Goal: Navigation & Orientation: Find specific page/section

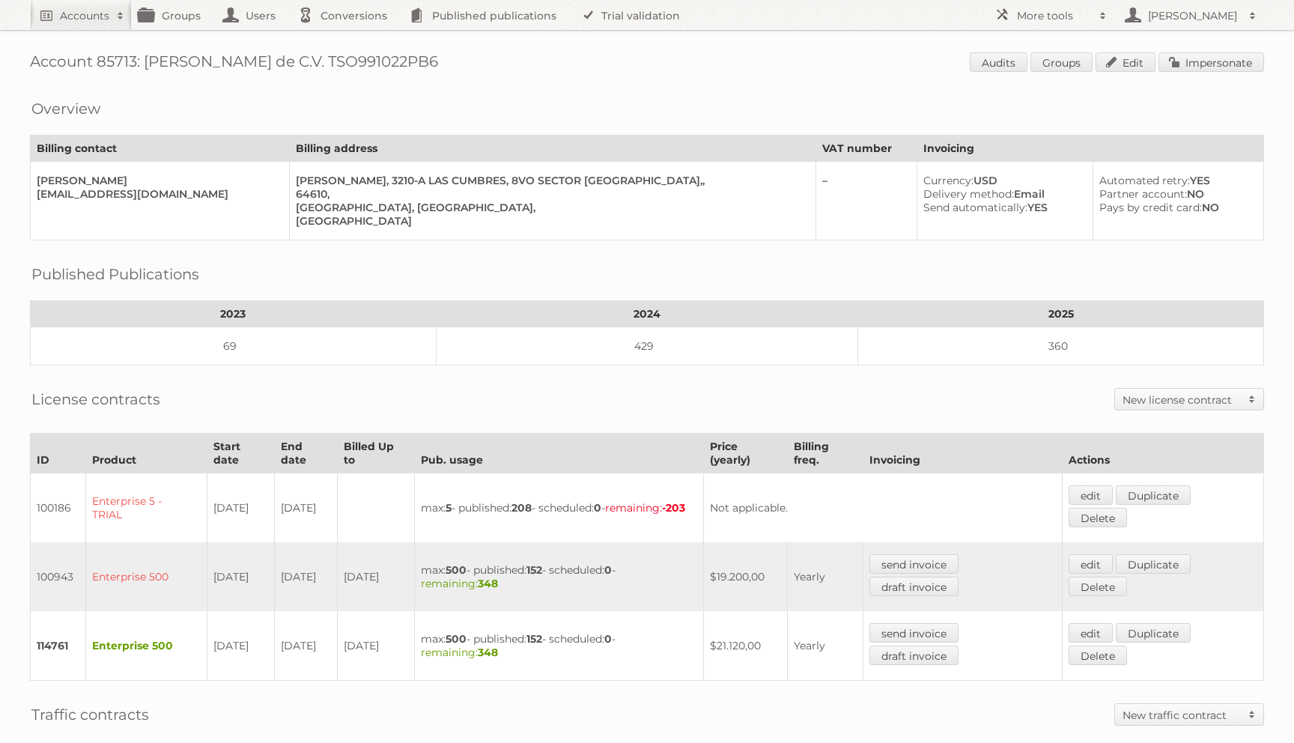
scroll to position [249, 0]
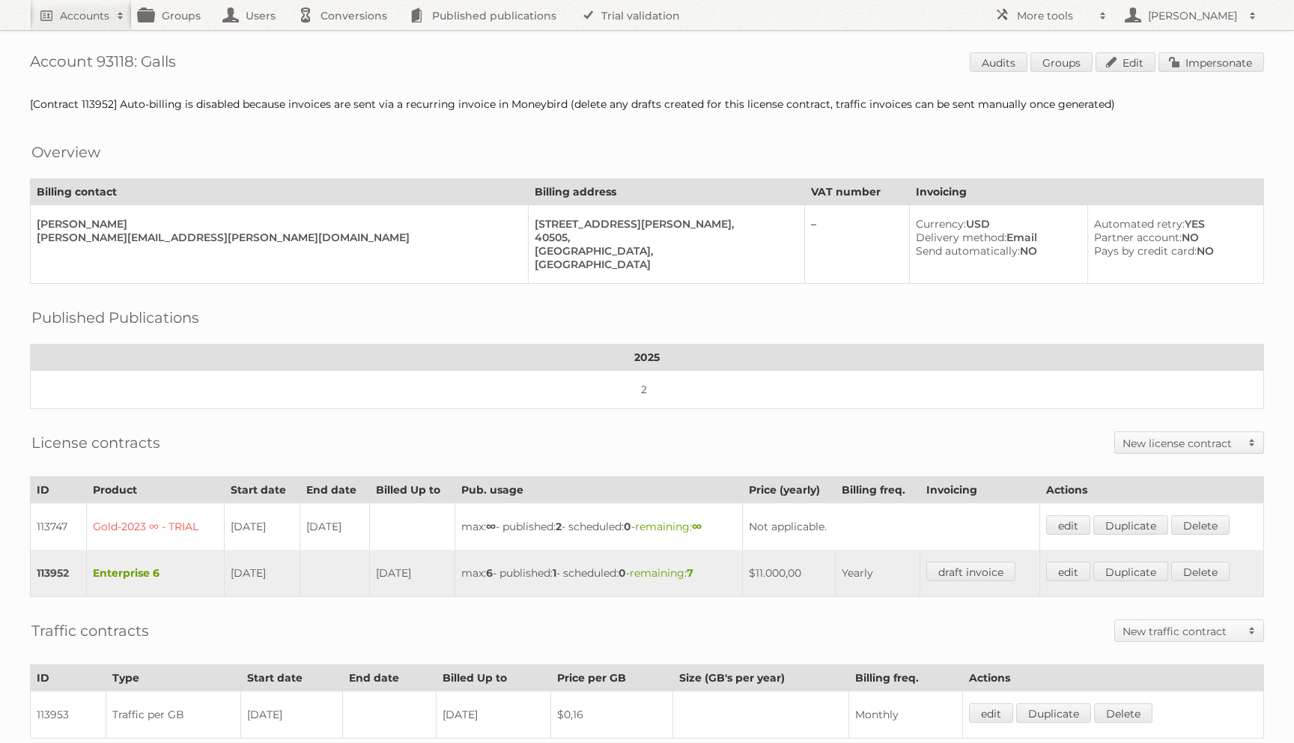
scroll to position [279, 0]
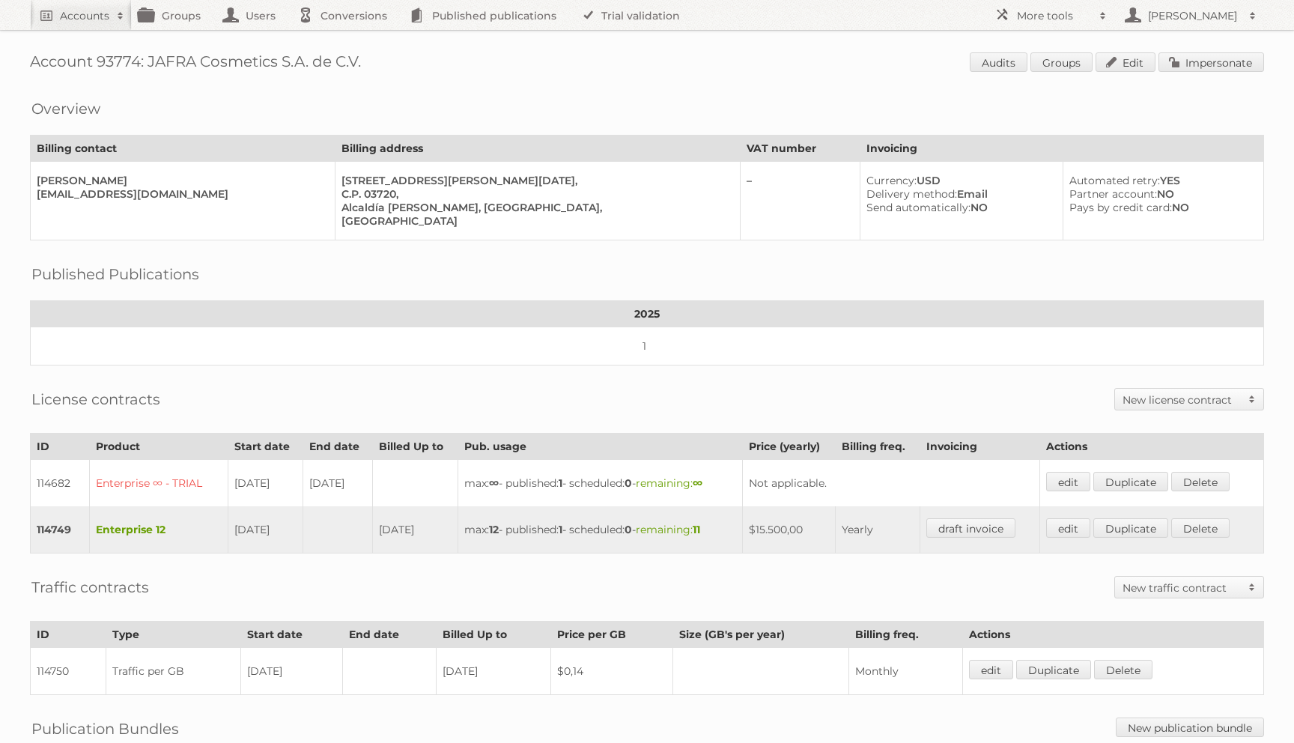
scroll to position [189, 0]
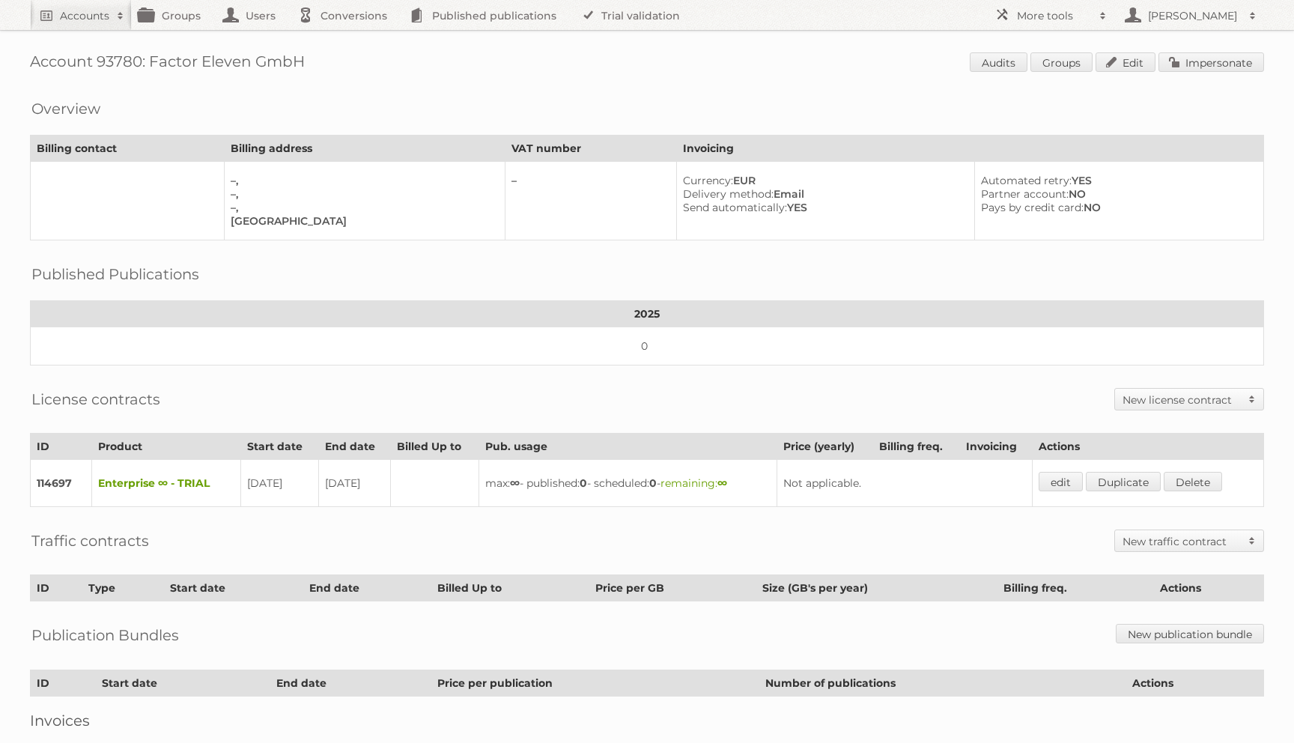
scroll to position [97, 0]
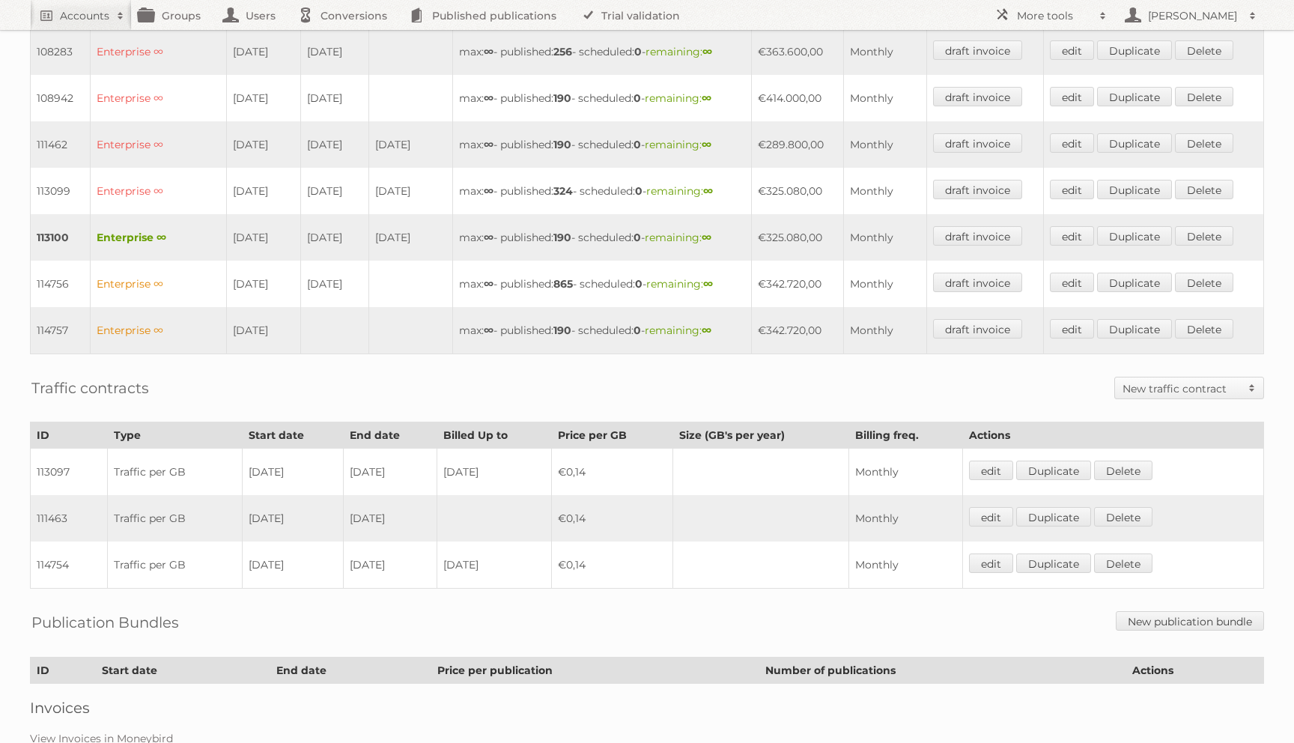
scroll to position [705, 0]
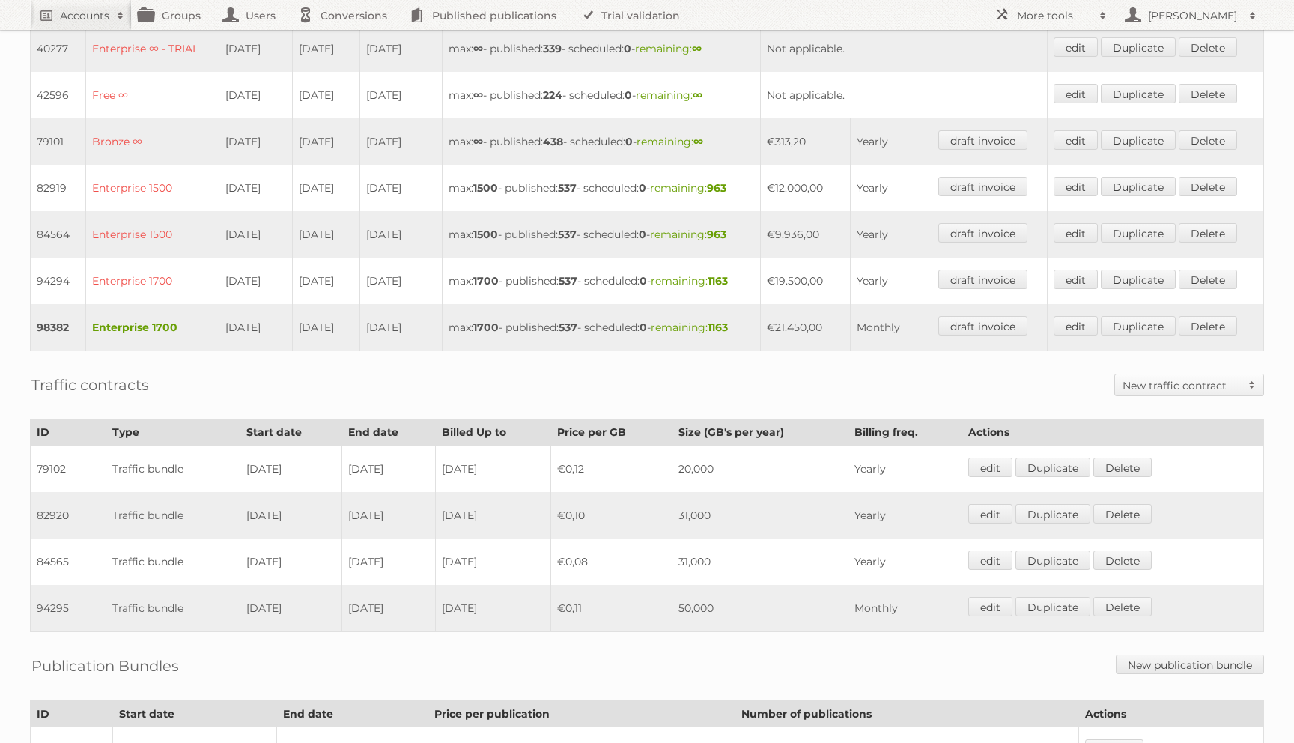
scroll to position [634, 0]
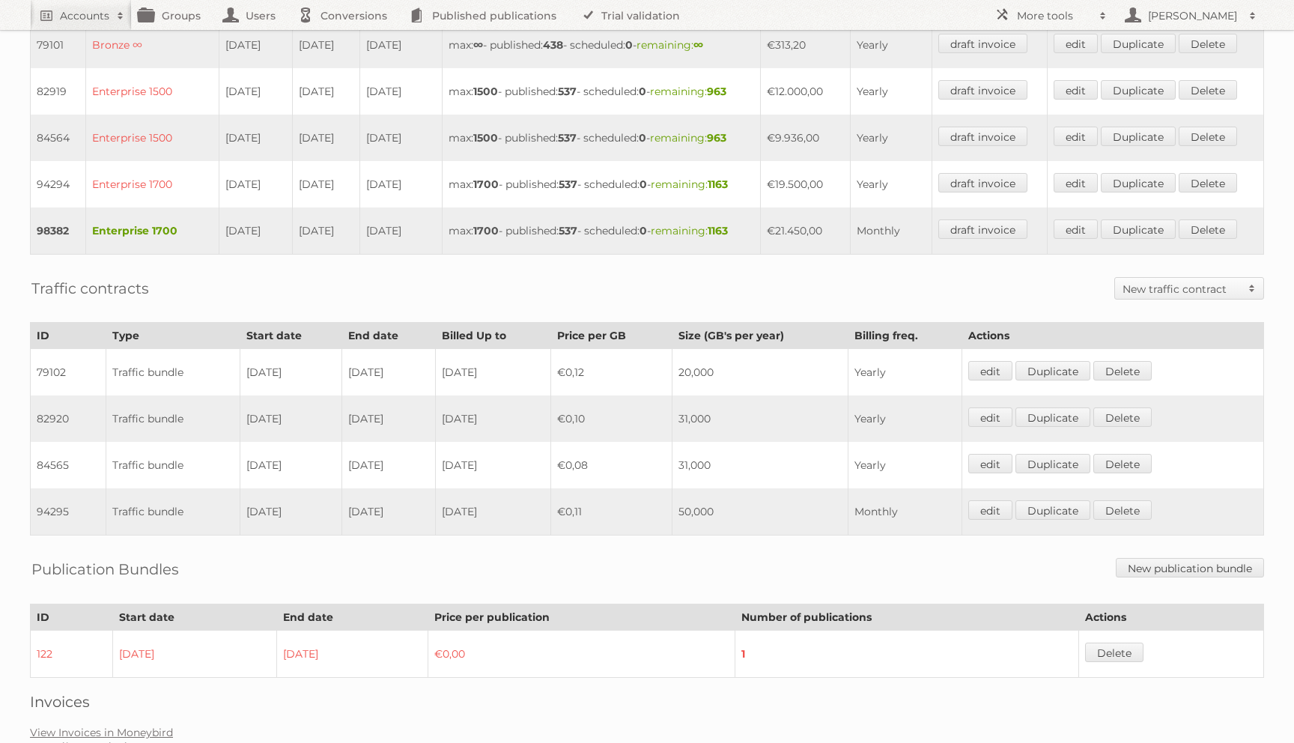
drag, startPoint x: 829, startPoint y: 219, endPoint x: 159, endPoint y: 228, distance: 670.2
click at [159, 228] on tr "98382 Enterprise 1700 01-01-2023 31-01-2026 31-01-2026 max: 1700 - published: 5…" at bounding box center [647, 230] width 1233 height 47
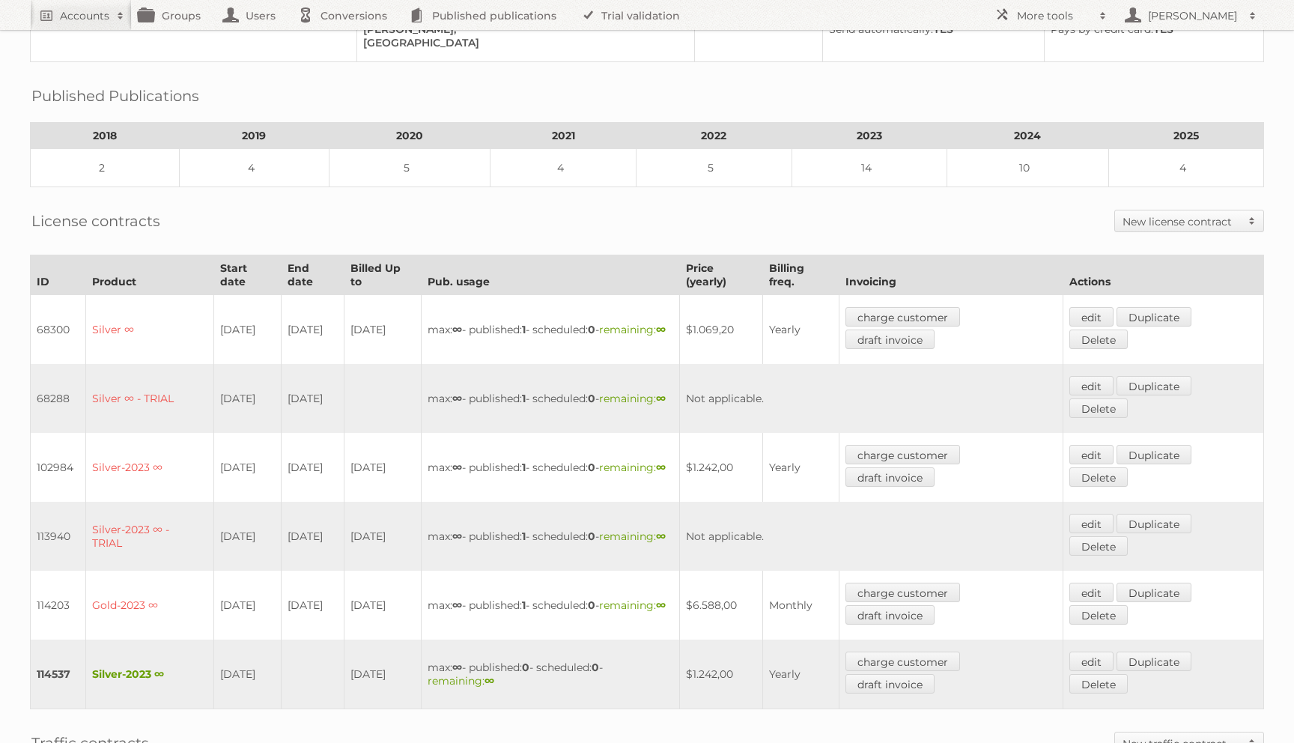
scroll to position [186, 0]
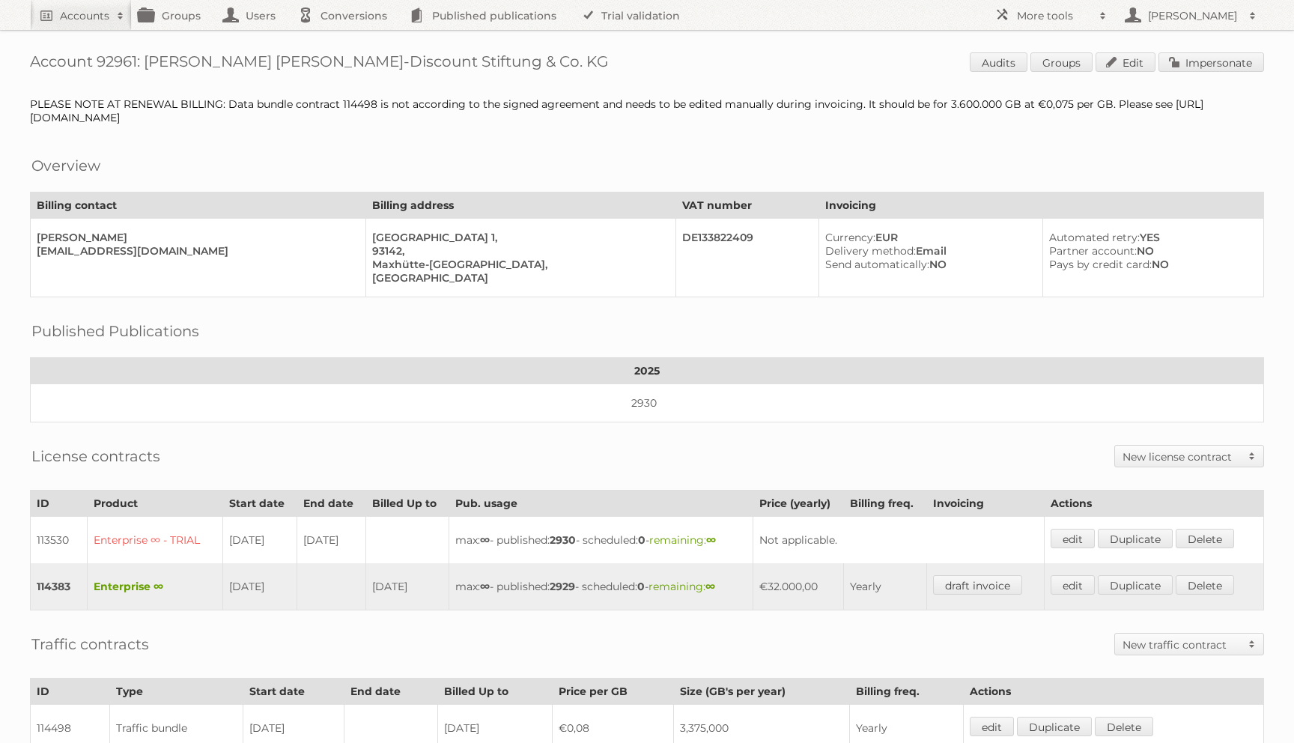
scroll to position [245, 0]
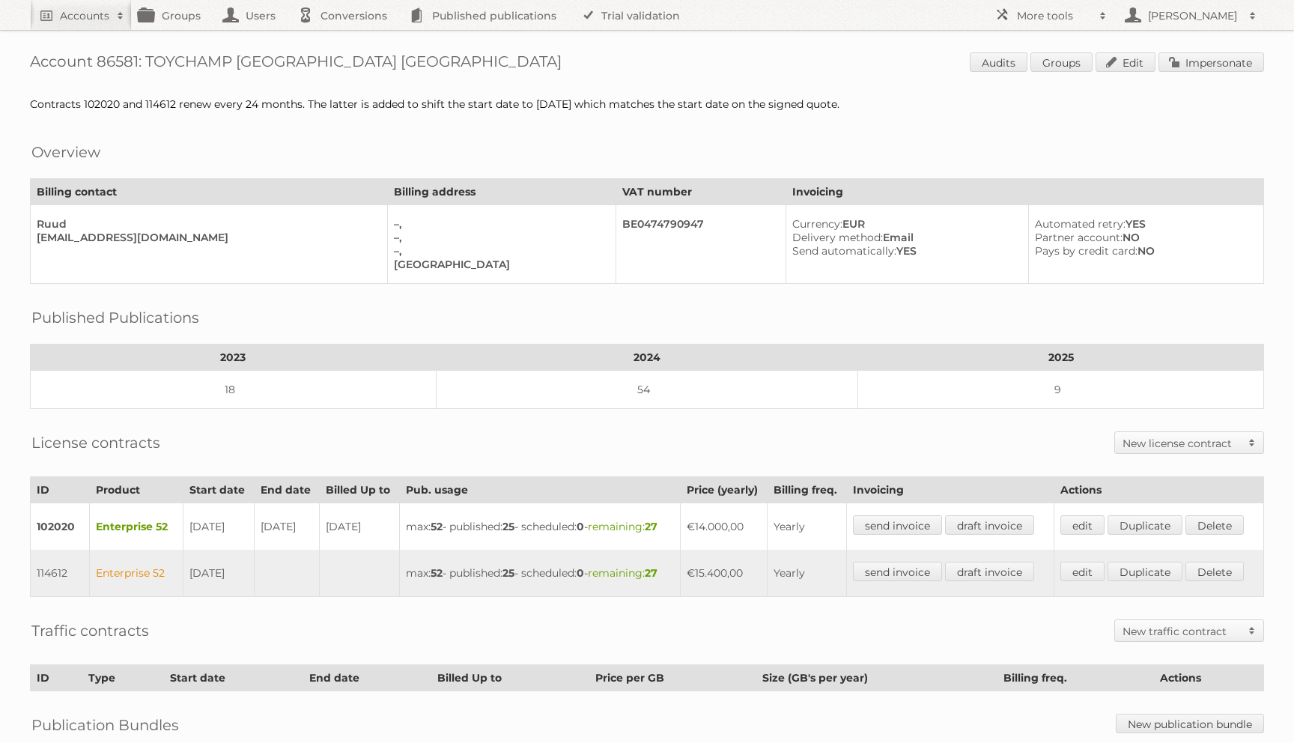
scroll to position [289, 0]
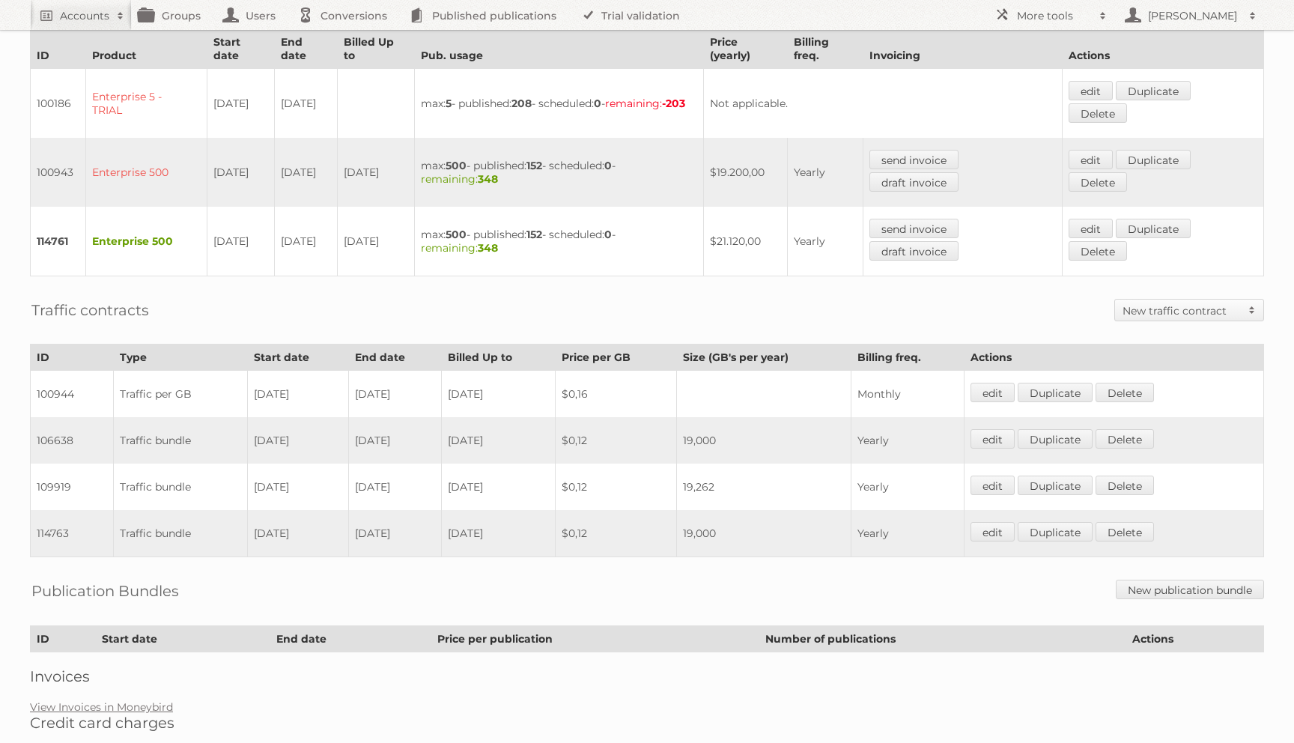
scroll to position [410, 0]
